Goal: Information Seeking & Learning: Learn about a topic

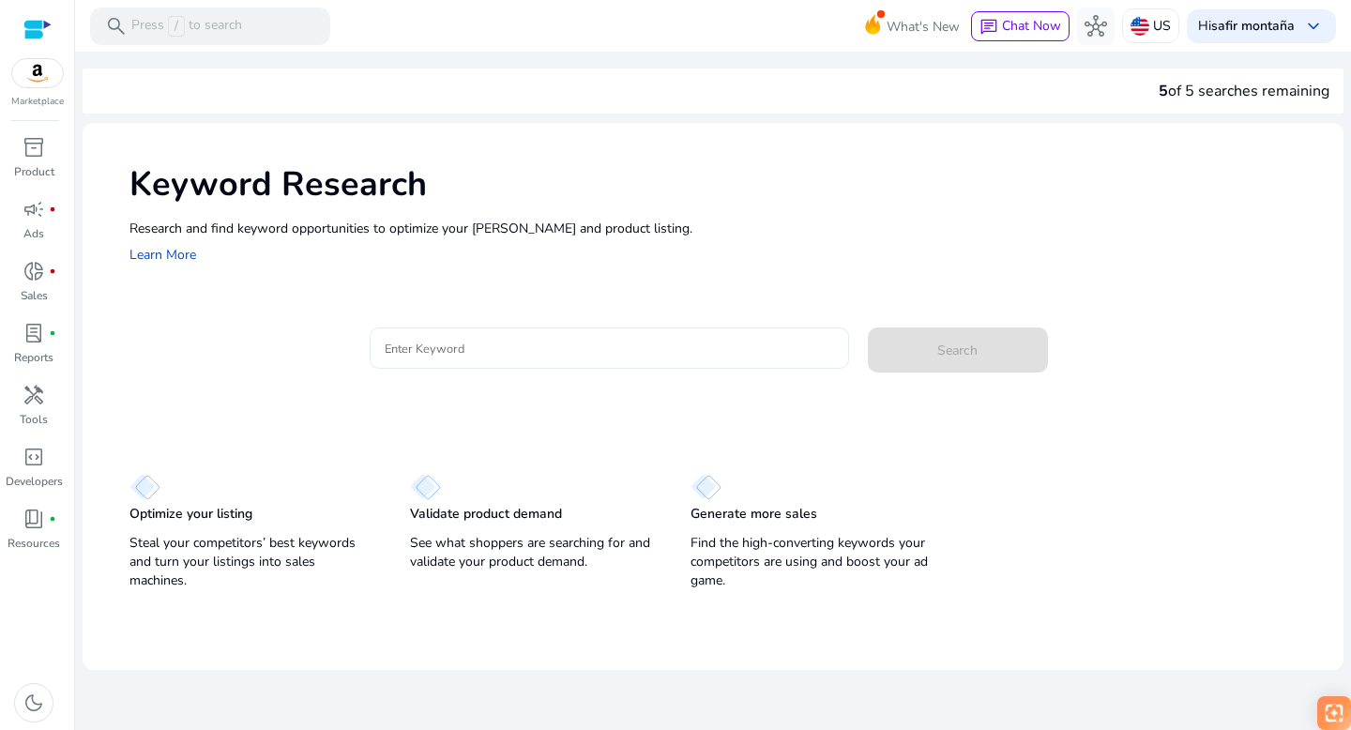
click at [441, 333] on div at bounding box center [609, 347] width 449 height 41
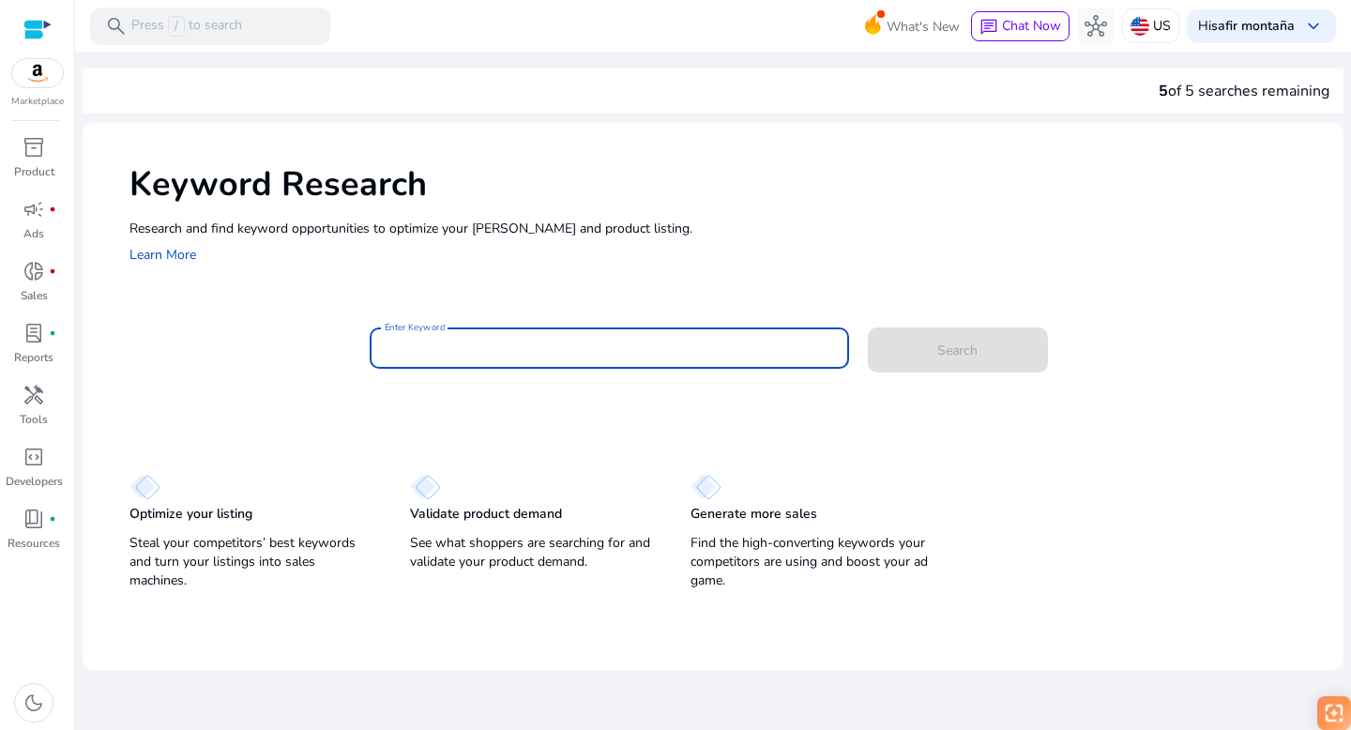
paste input "**********"
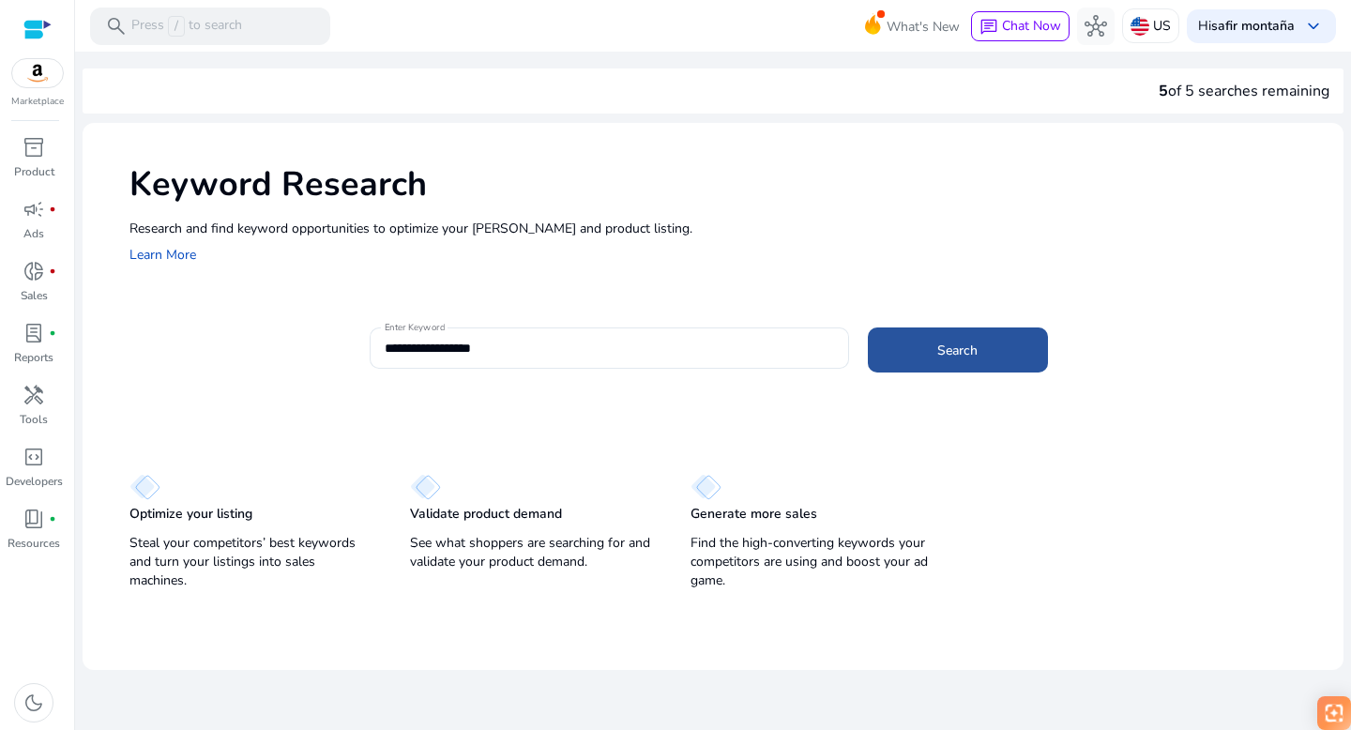
click at [911, 341] on span at bounding box center [958, 349] width 180 height 45
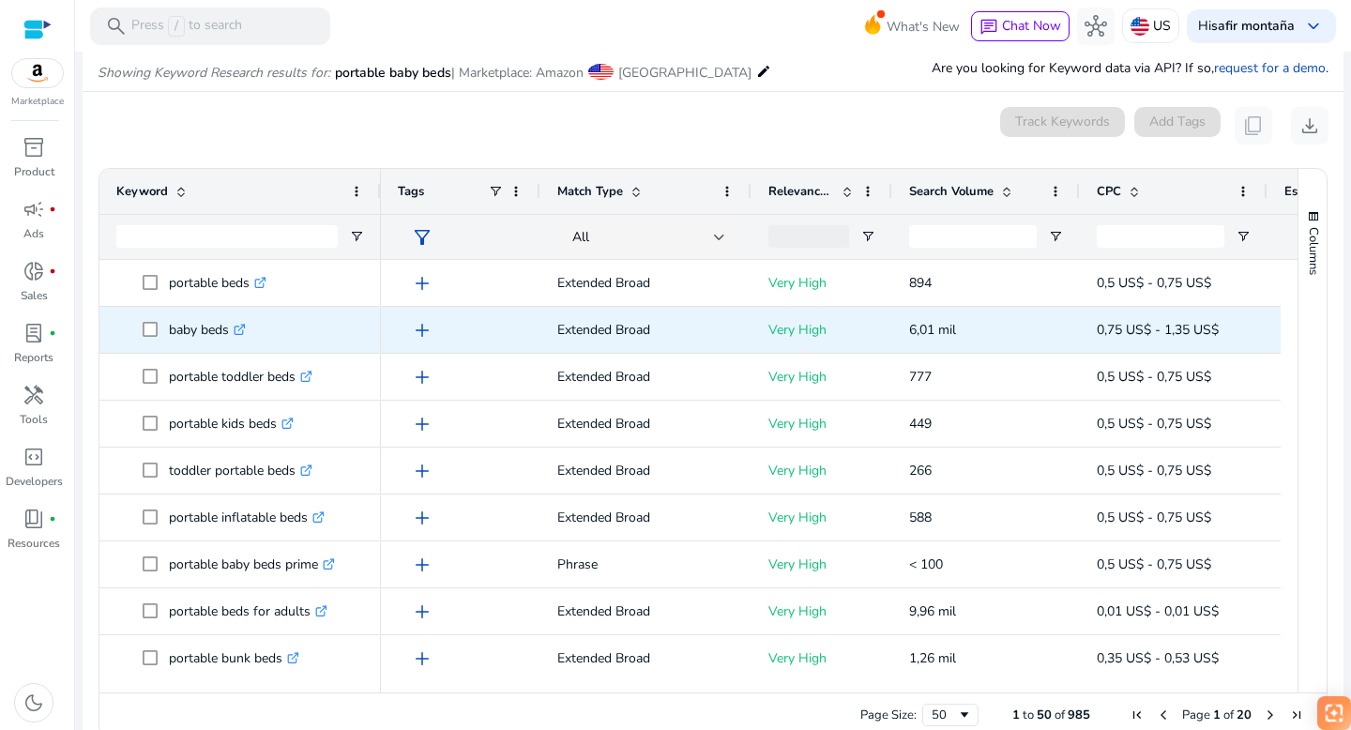
scroll to position [223, 0]
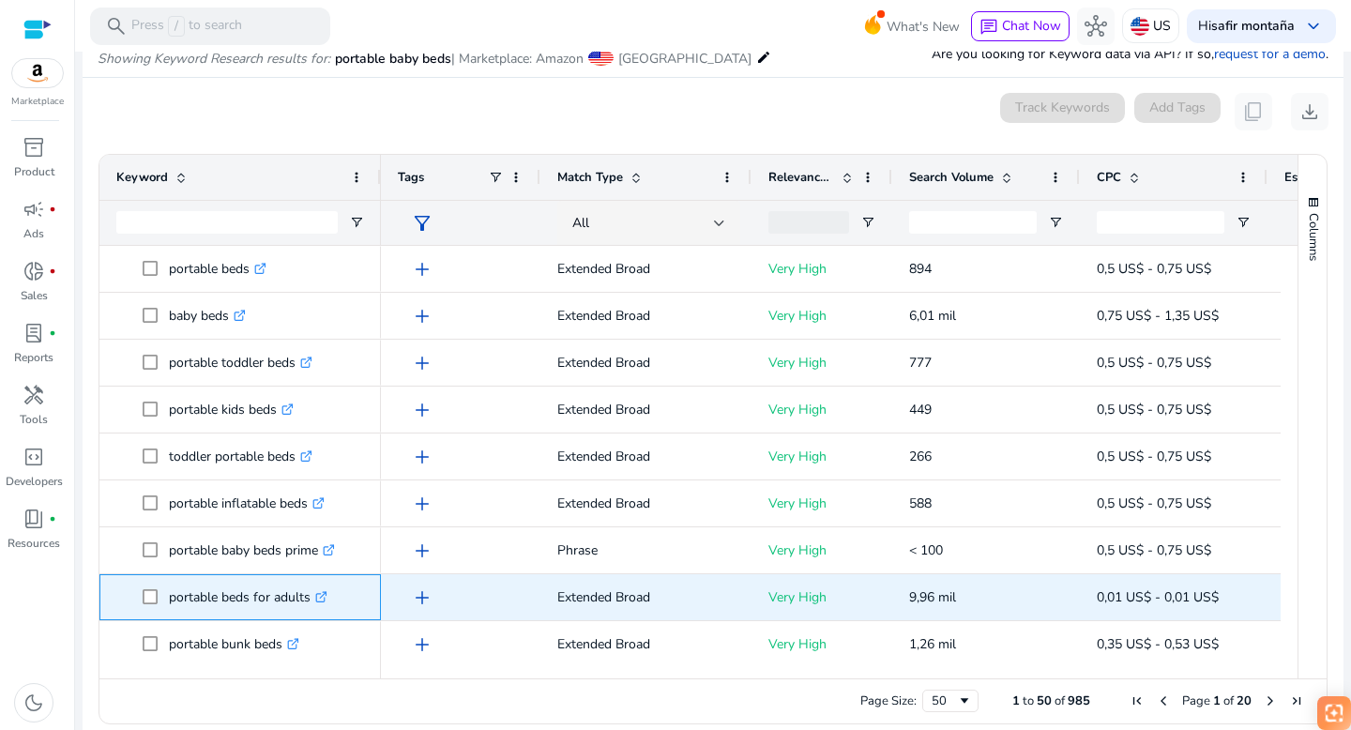
click at [324, 595] on icon ".st0{fill:#2c8af8}" at bounding box center [321, 597] width 12 height 12
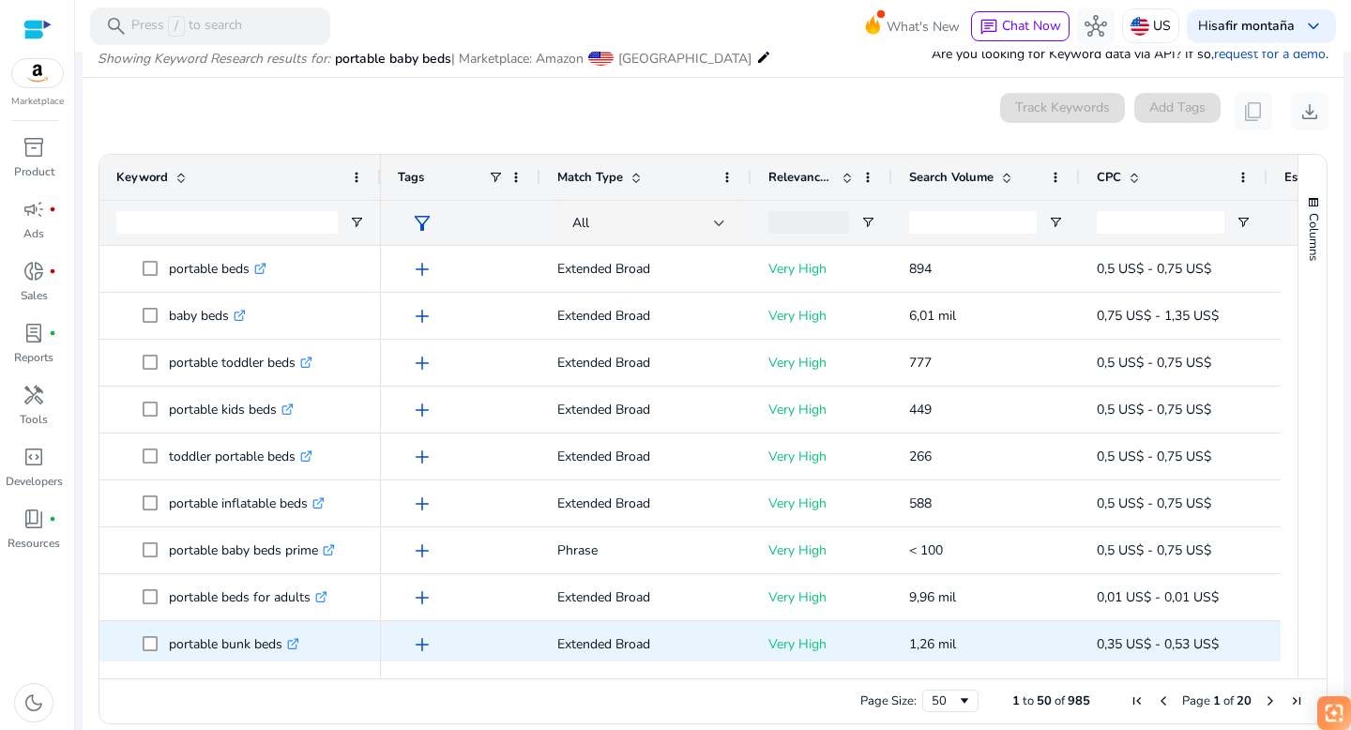
click at [298, 643] on icon ".st0{fill:#2c8af8}" at bounding box center [293, 644] width 12 height 12
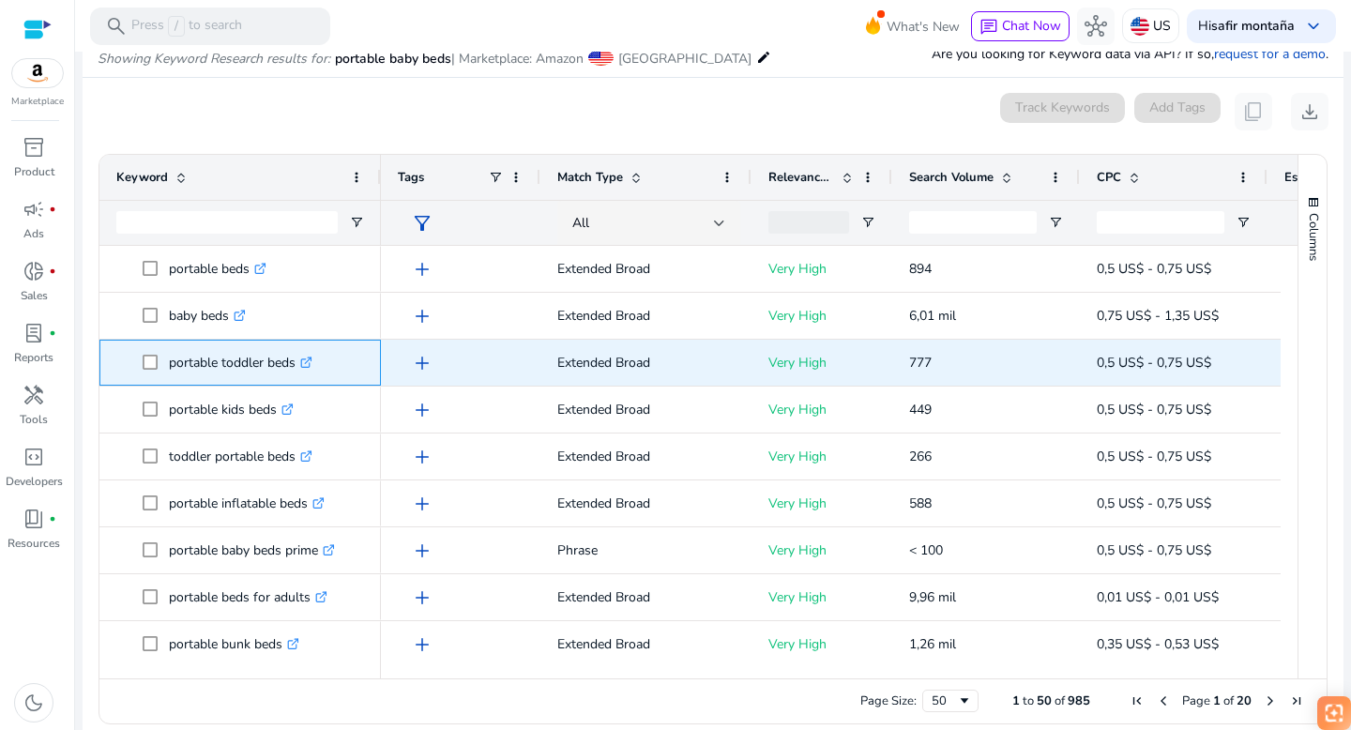
click at [312, 361] on icon ".st0{fill:#2c8af8}" at bounding box center [306, 362] width 12 height 12
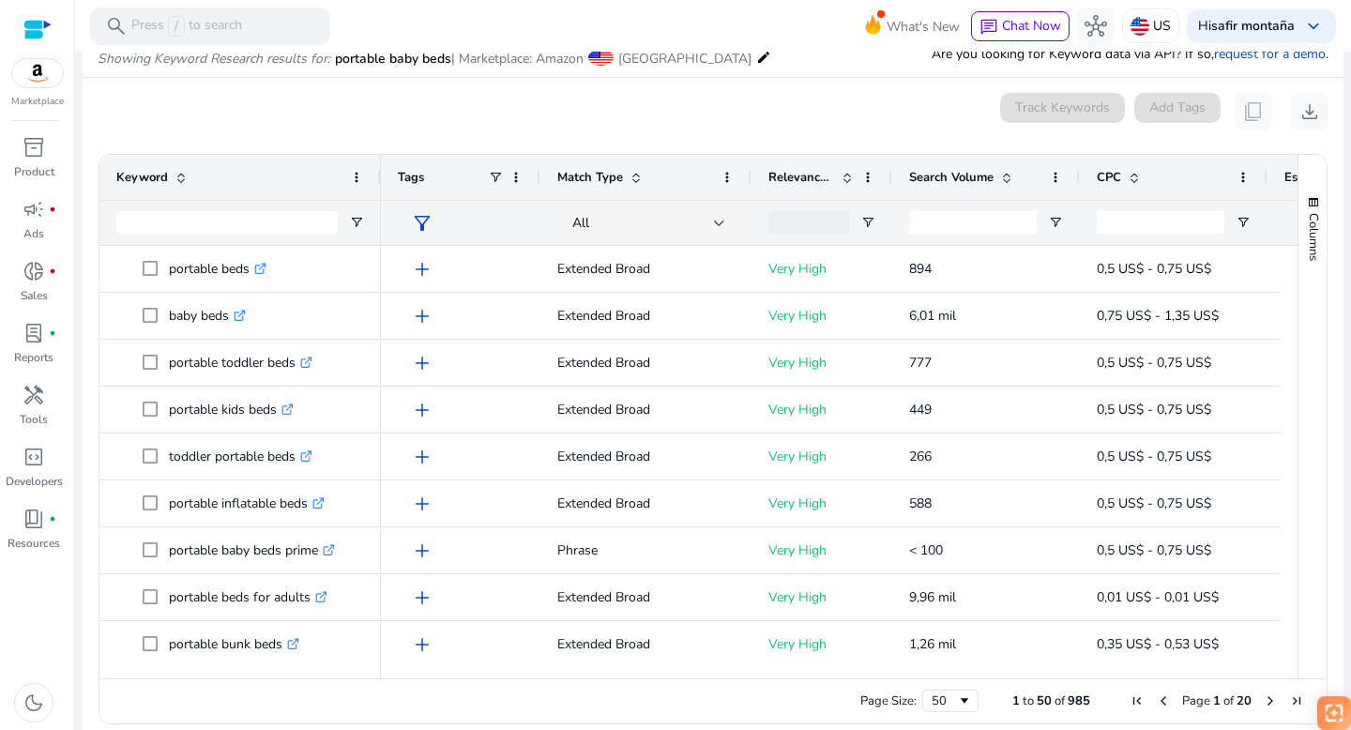
click at [1008, 172] on span at bounding box center [1006, 177] width 15 height 15
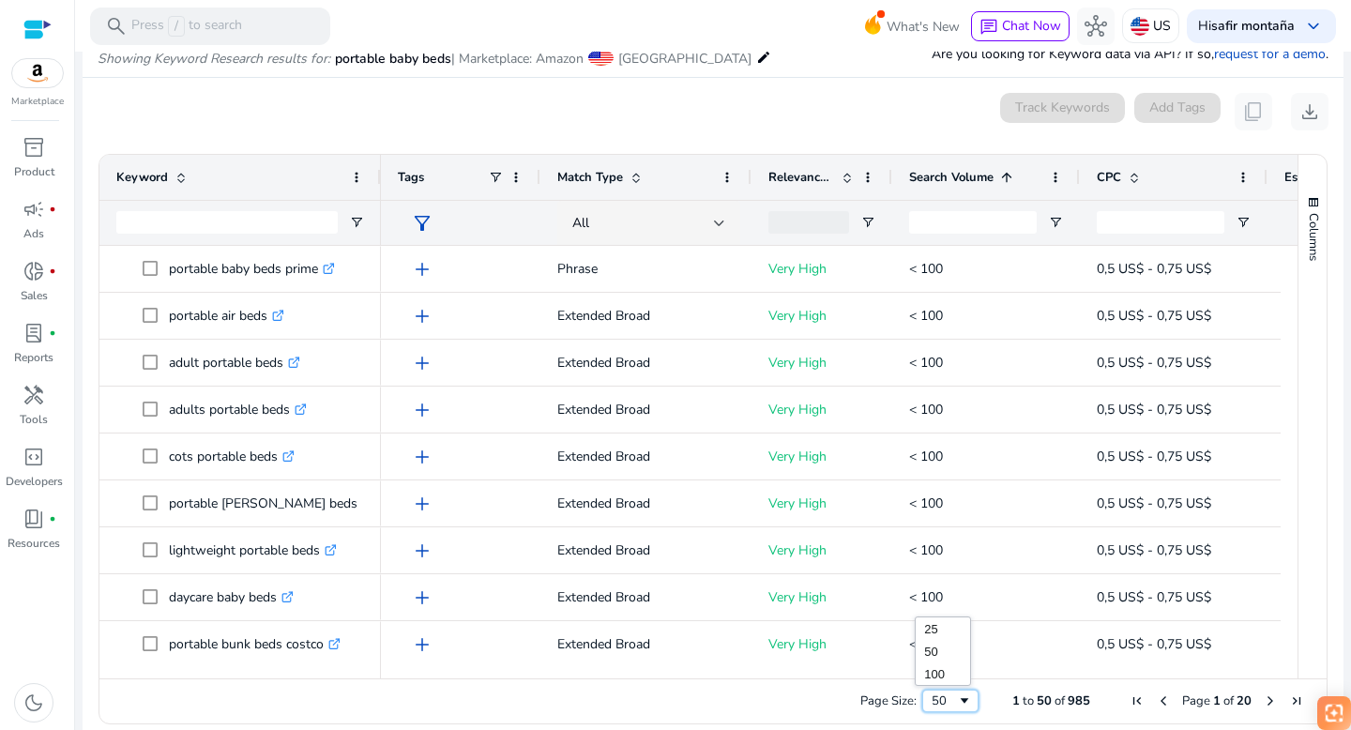
click at [957, 697] on span "Page Size" at bounding box center [964, 700] width 15 height 15
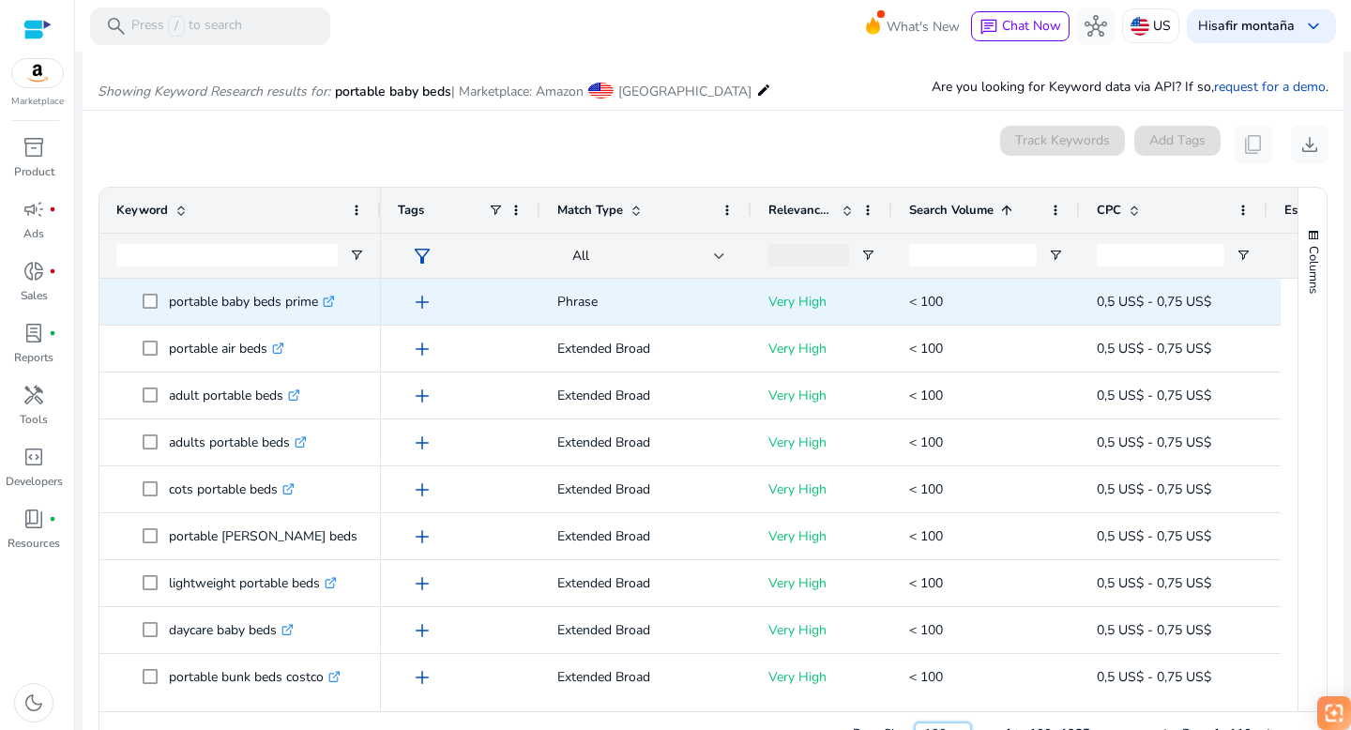
scroll to position [102, 0]
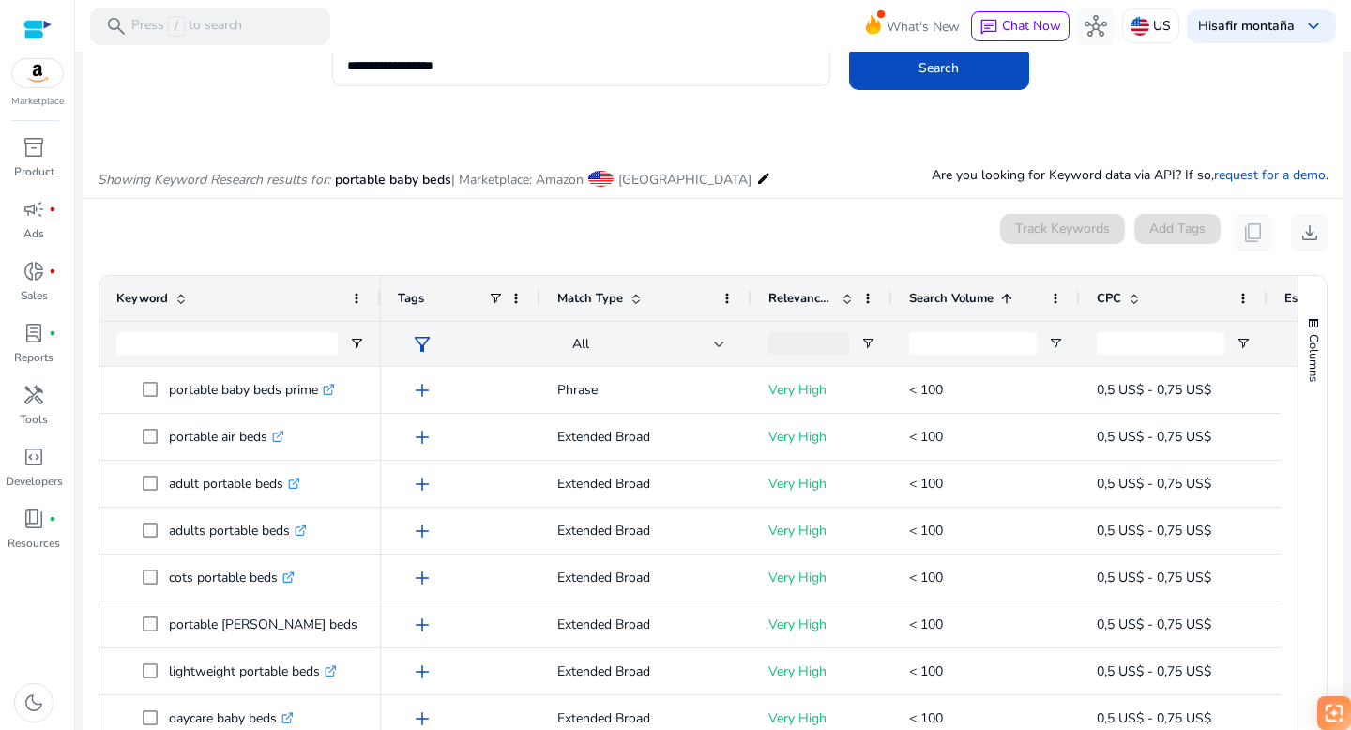
click at [1001, 292] on span at bounding box center [1006, 298] width 15 height 15
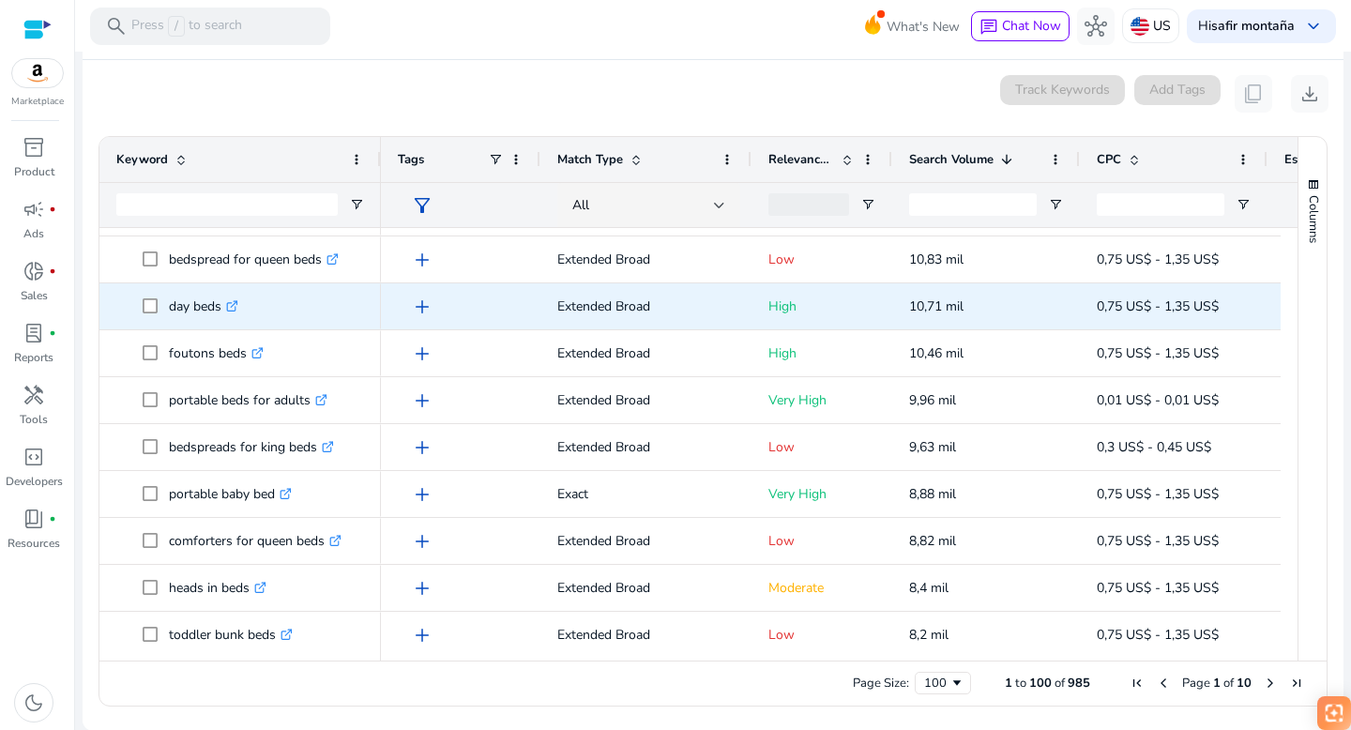
scroll to position [604, 0]
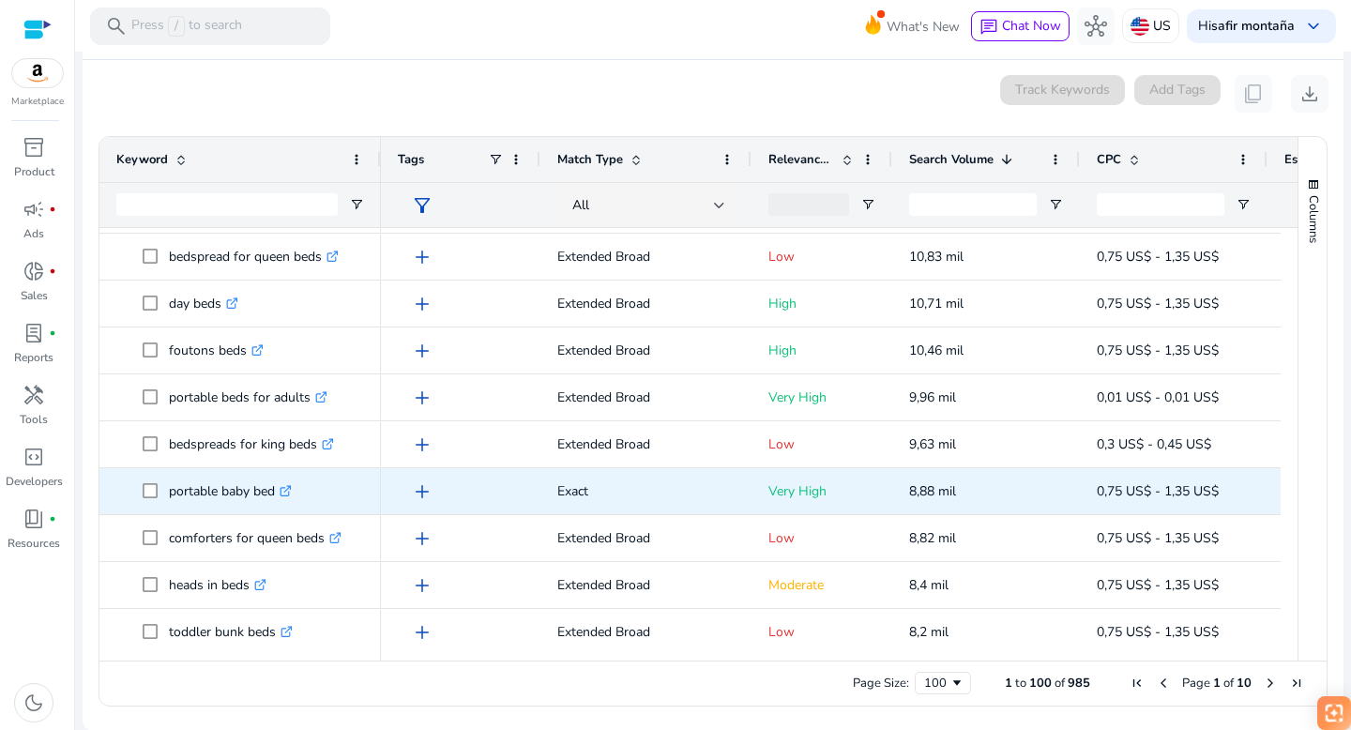
click at [288, 491] on icon ".st0{fill:#2c8af8}" at bounding box center [286, 491] width 12 height 12
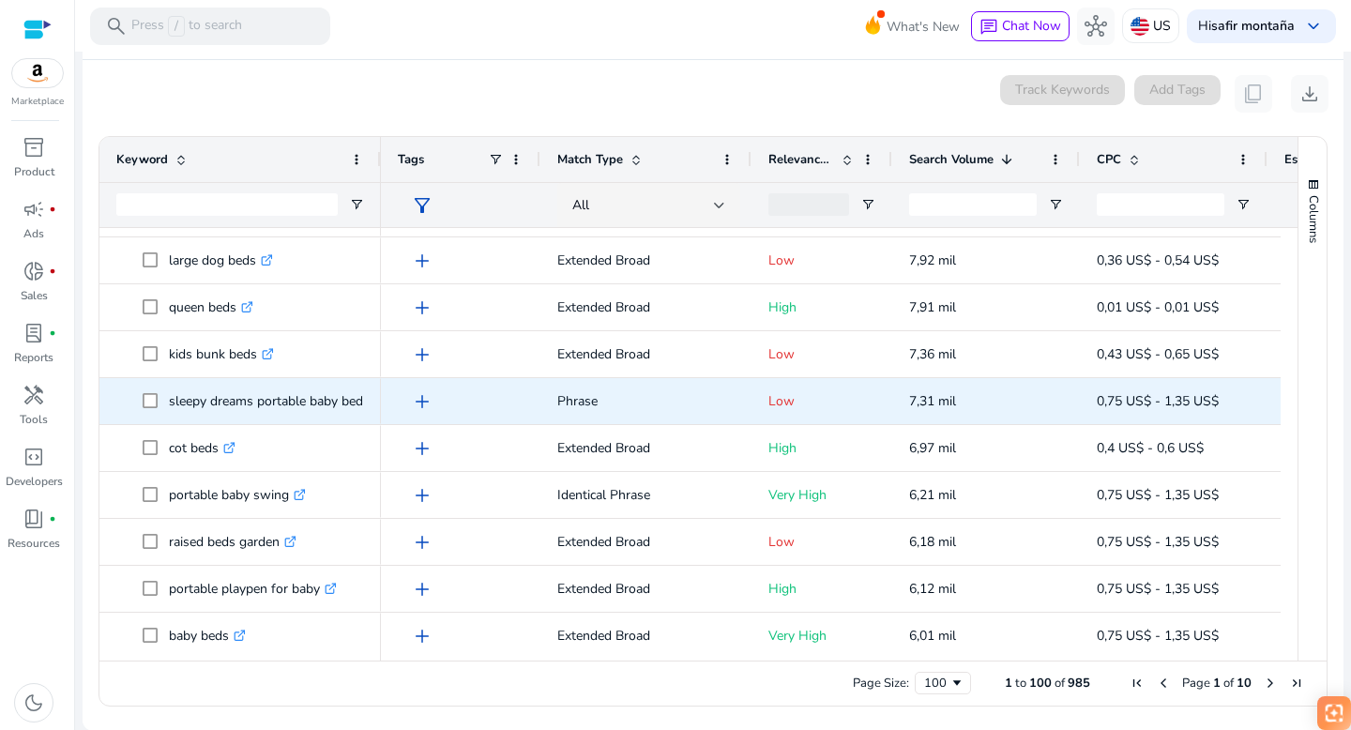
scroll to position [0, 0]
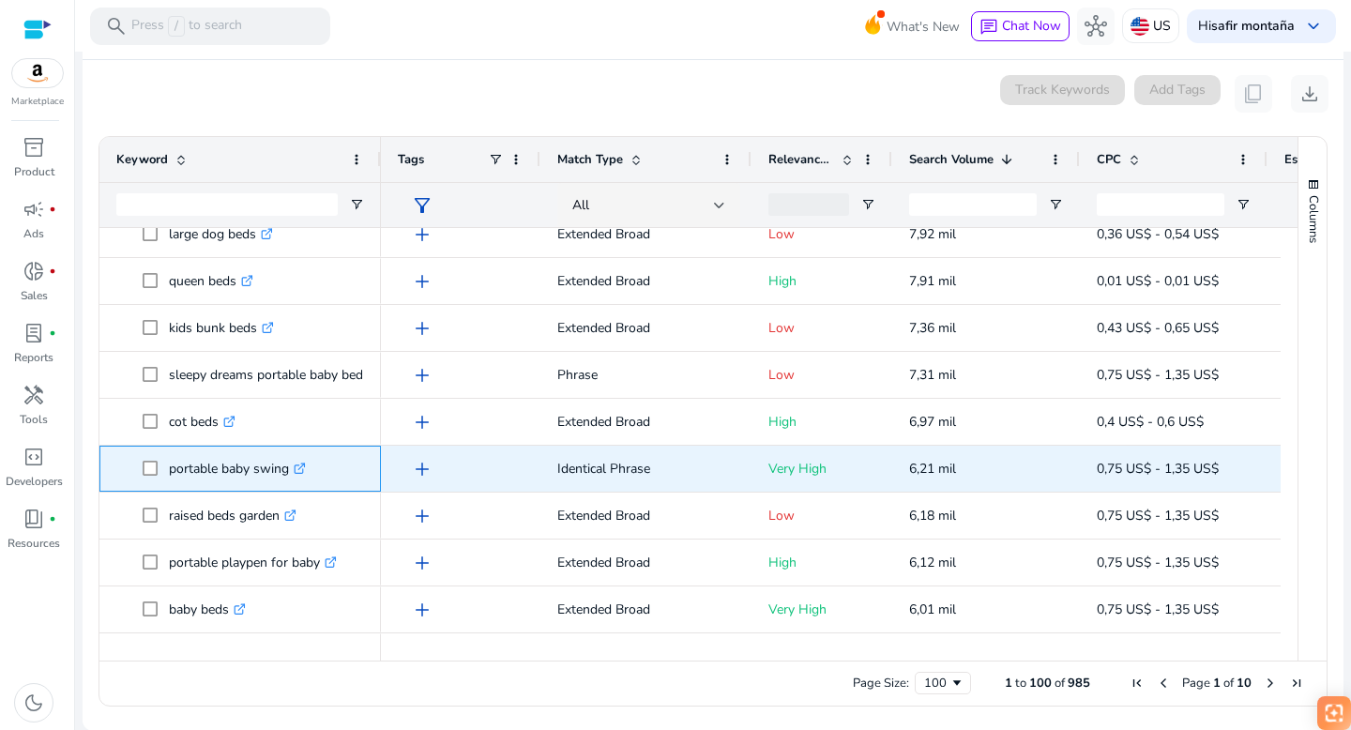
click at [303, 465] on icon ".st0{fill:#2c8af8}" at bounding box center [300, 468] width 12 height 12
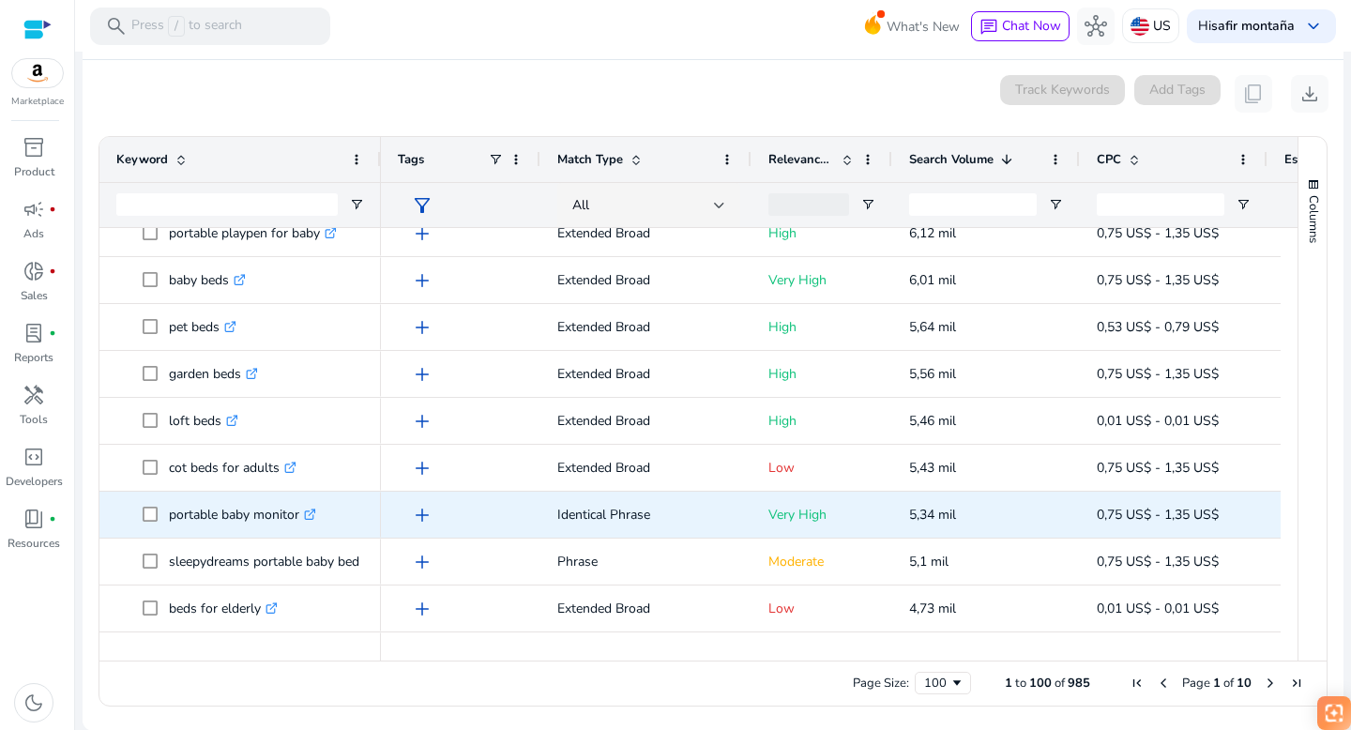
scroll to position [1404, 0]
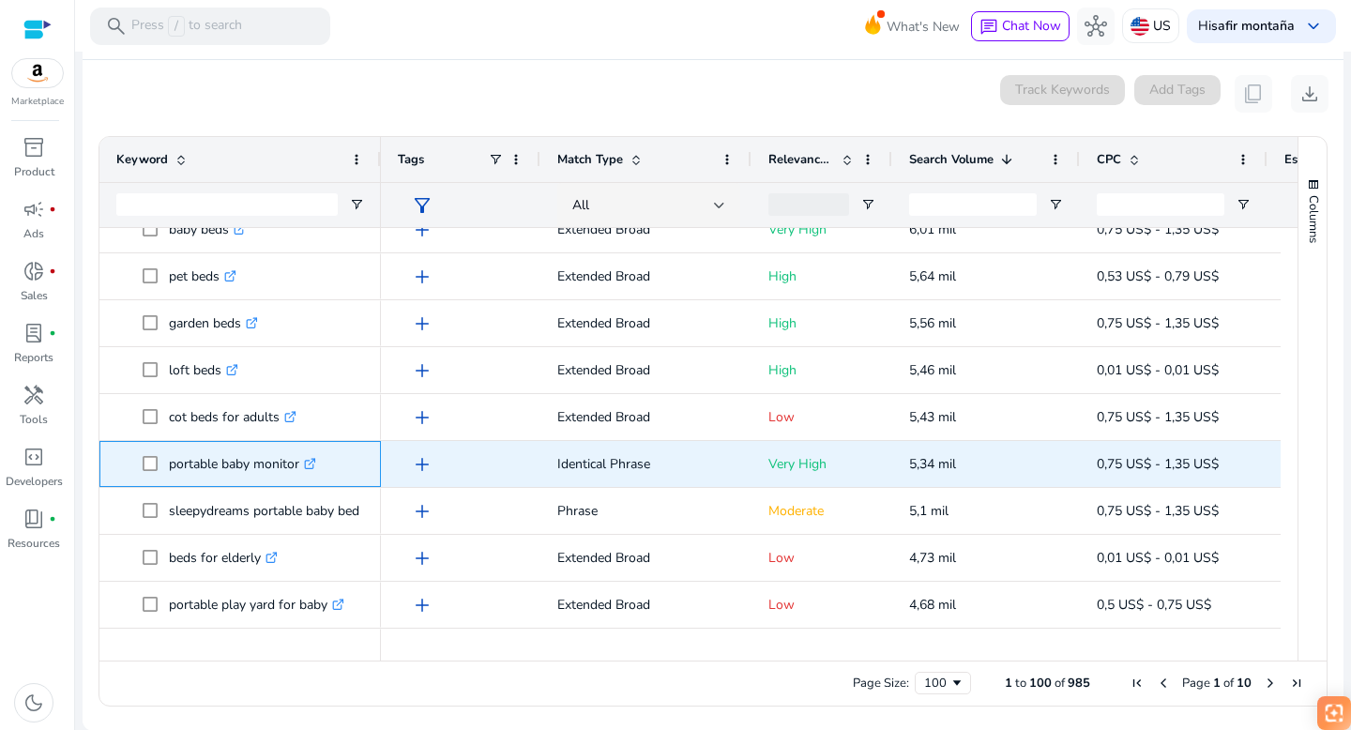
click at [309, 460] on icon at bounding box center [309, 464] width 9 height 9
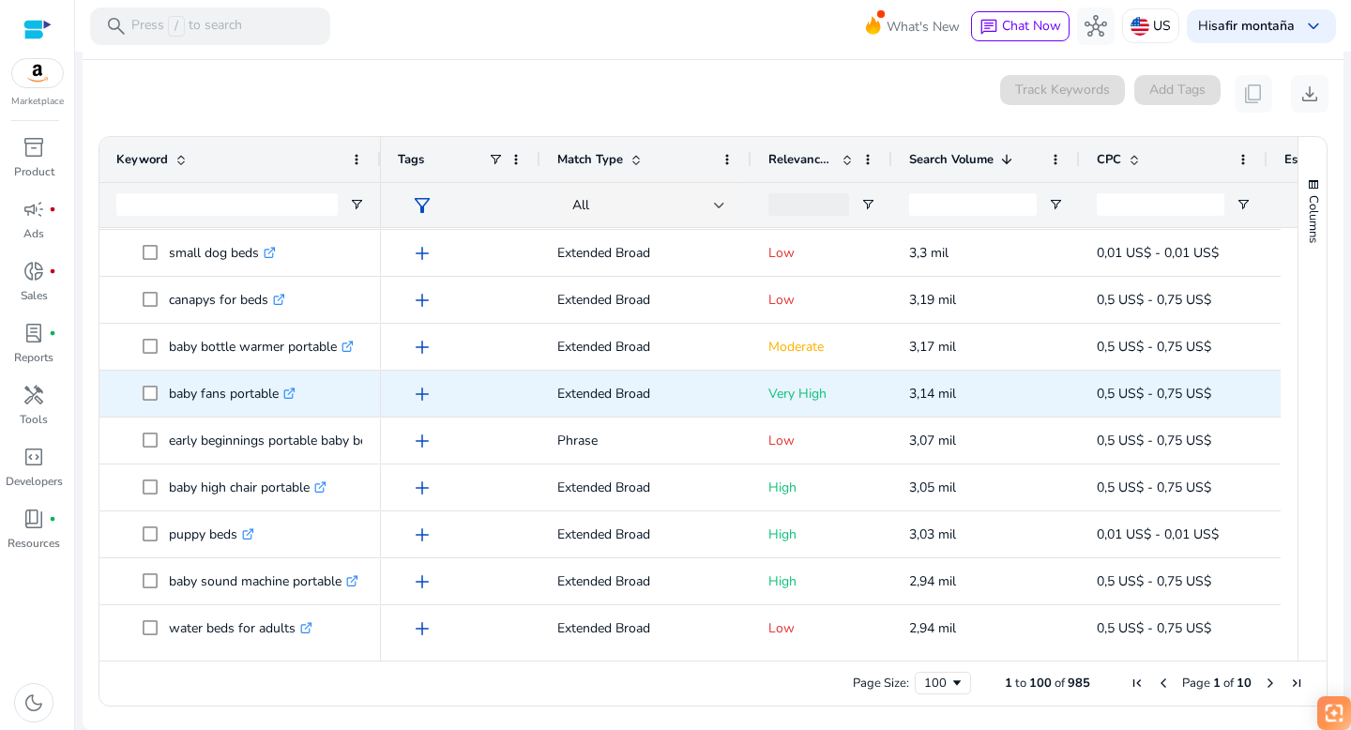
click at [291, 389] on icon at bounding box center [288, 393] width 9 height 9
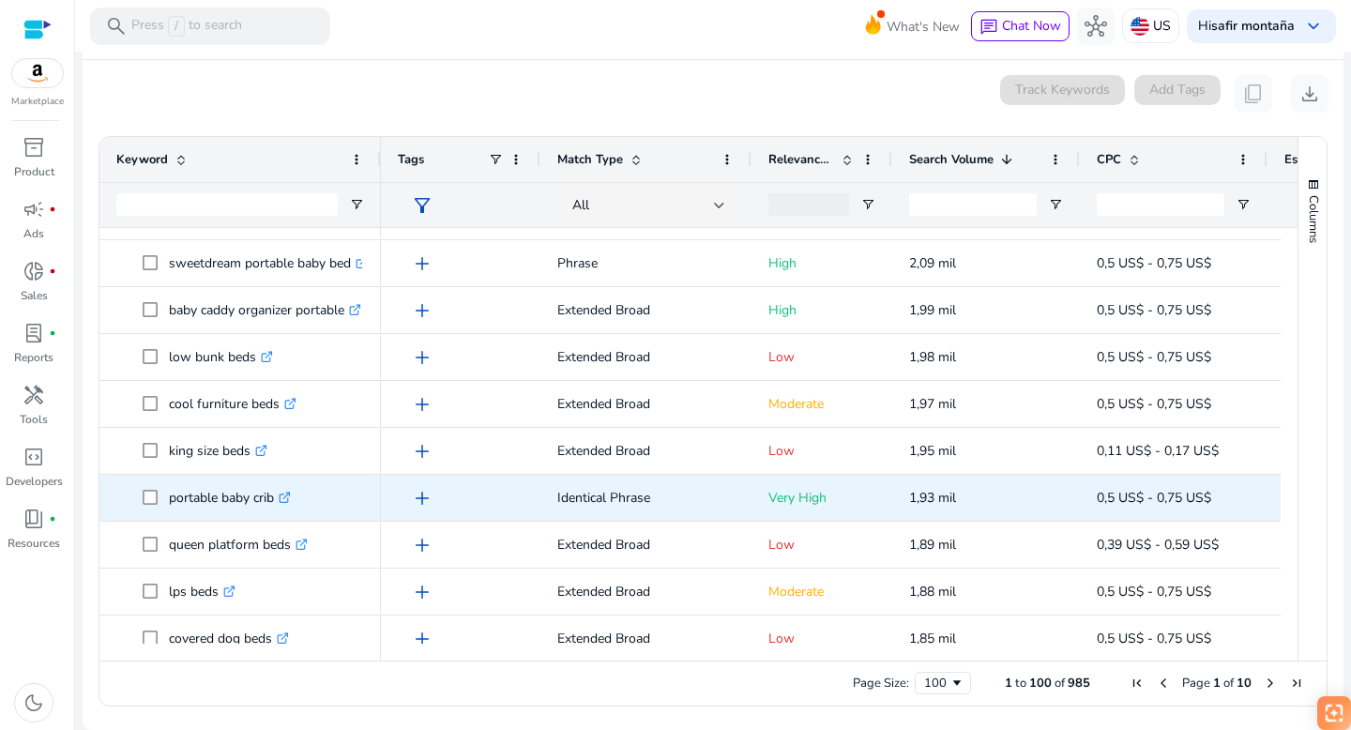
click at [288, 496] on icon ".st0{fill:#2c8af8}" at bounding box center [285, 498] width 12 height 12
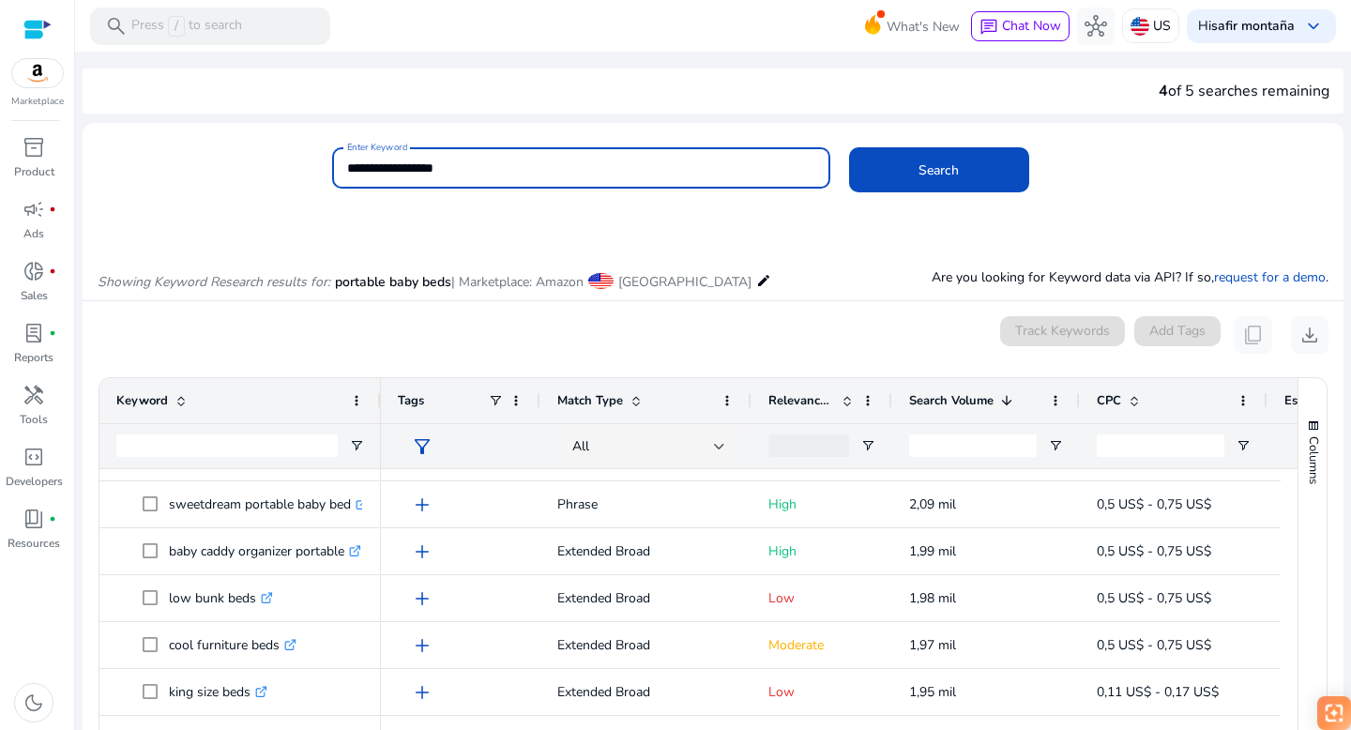
click at [465, 169] on input "**********" at bounding box center [581, 168] width 468 height 21
drag, startPoint x: 394, startPoint y: 169, endPoint x: 328, endPoint y: 169, distance: 65.7
click at [332, 169] on div "**********" at bounding box center [581, 167] width 498 height 41
type input "**********"
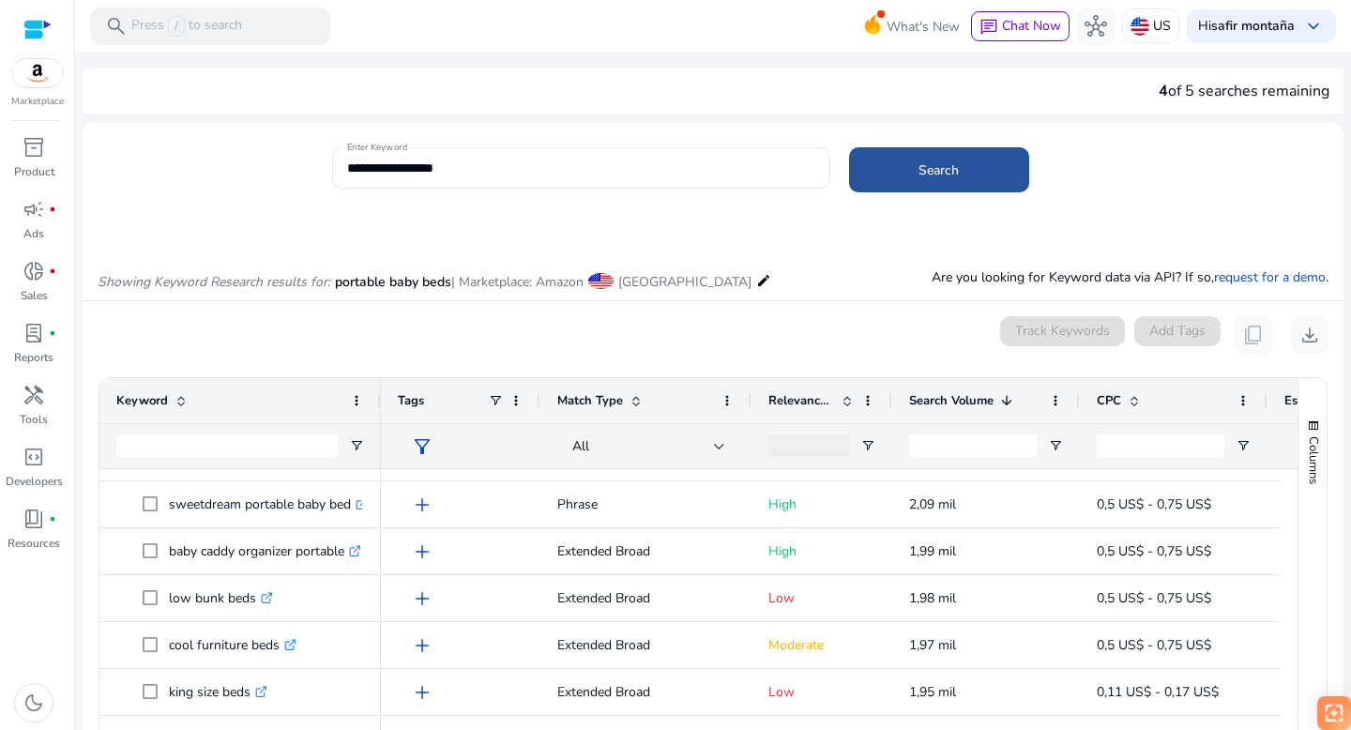
click at [968, 186] on span at bounding box center [939, 169] width 180 height 45
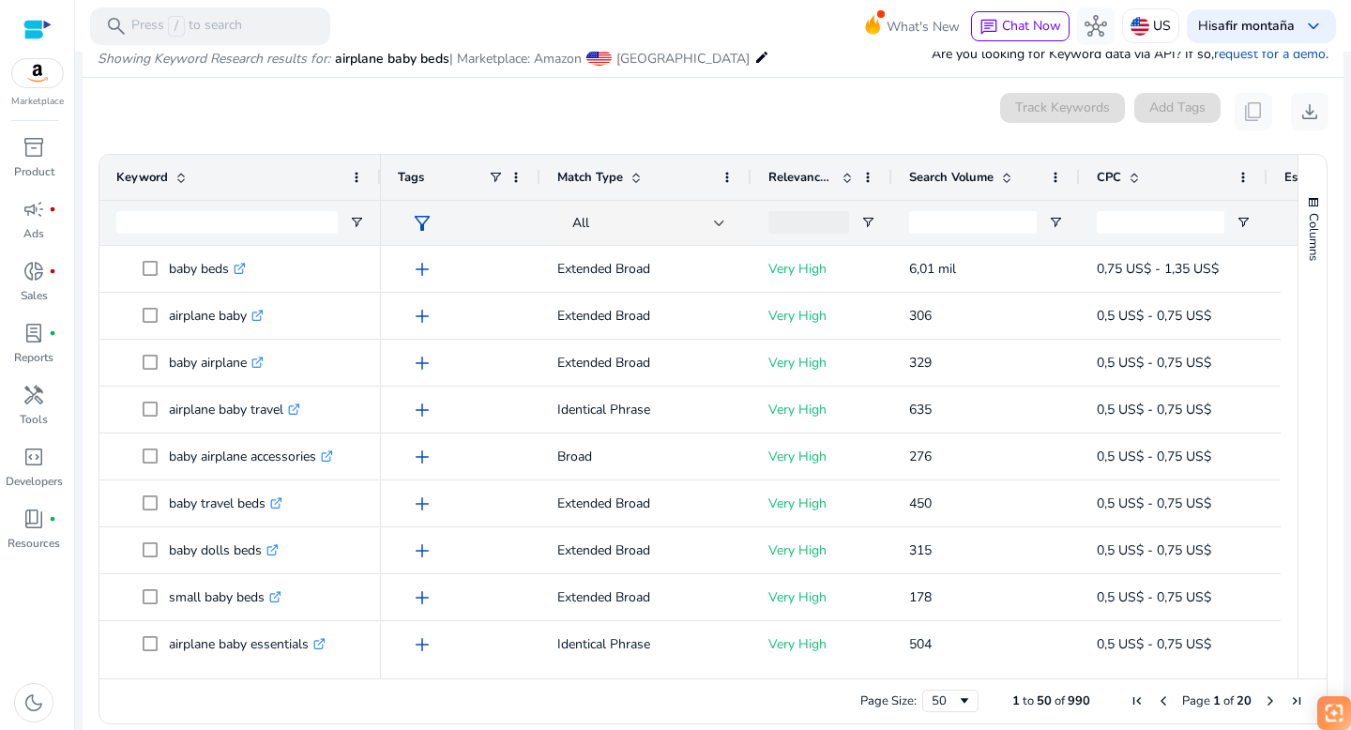
click at [1003, 181] on span at bounding box center [1006, 177] width 15 height 15
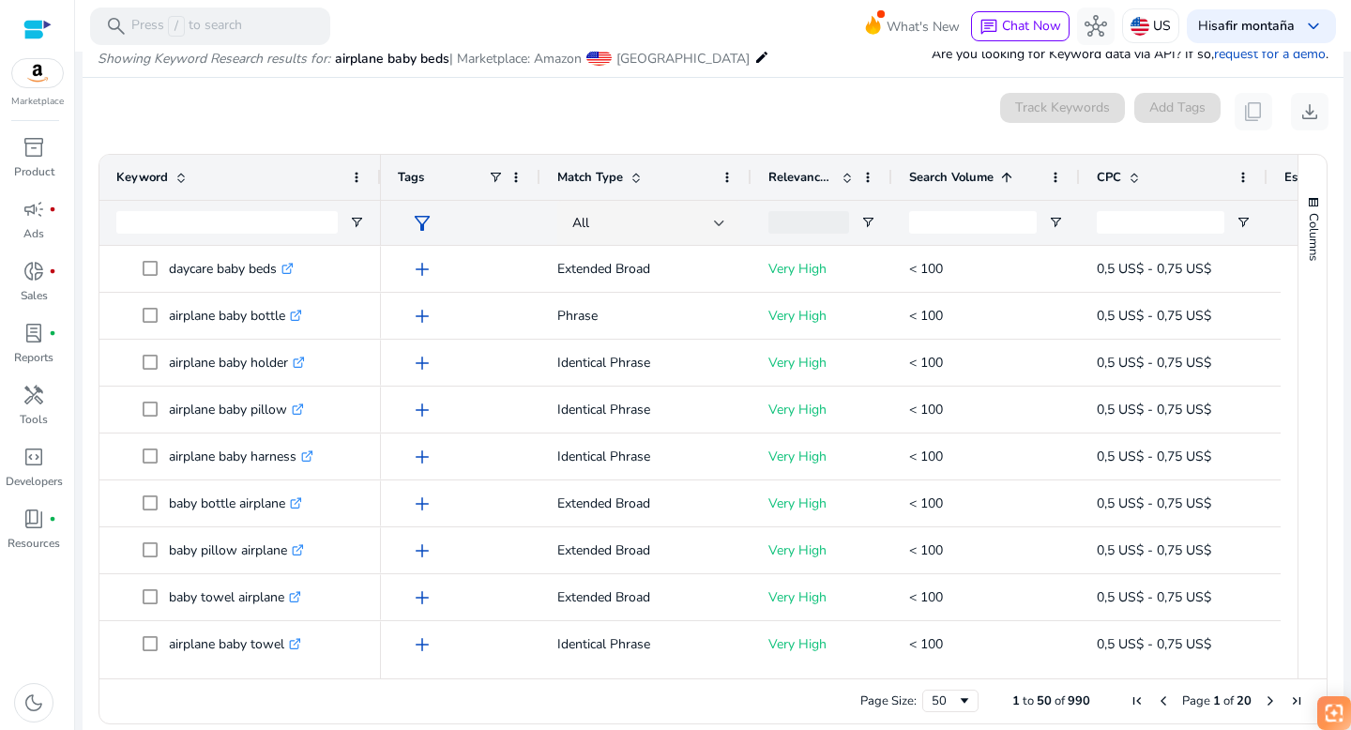
click at [1003, 181] on span at bounding box center [1006, 177] width 15 height 15
